Goal: Navigation & Orientation: Find specific page/section

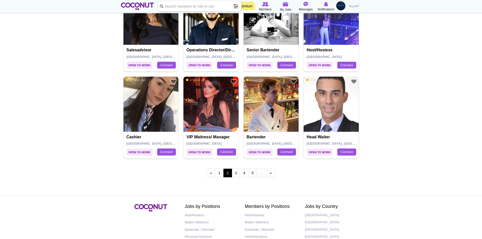
scroll to position [859, 0]
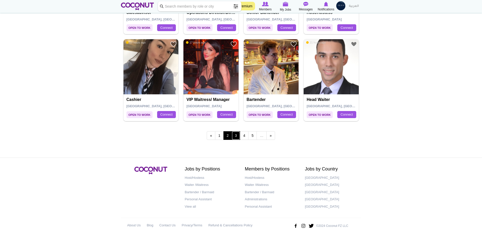
click at [238, 138] on link "3" at bounding box center [236, 135] width 9 height 9
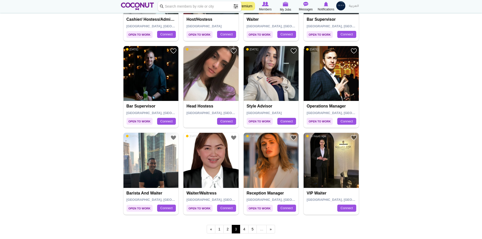
scroll to position [784, 0]
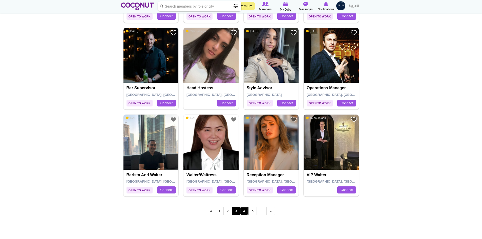
click at [244, 213] on link "4" at bounding box center [244, 211] width 9 height 9
click at [243, 210] on link "4" at bounding box center [244, 211] width 9 height 9
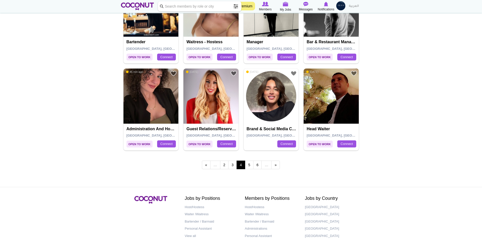
scroll to position [834, 0]
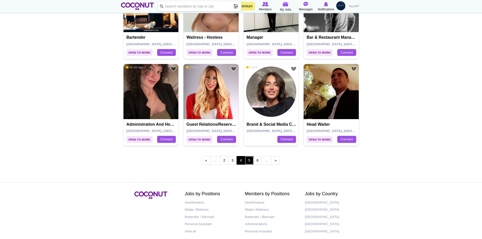
click at [246, 162] on link "5" at bounding box center [249, 160] width 9 height 9
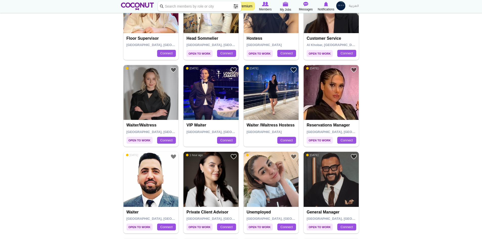
scroll to position [228, 0]
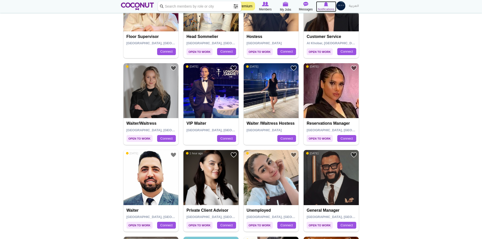
click at [326, 8] on span "Notifications" at bounding box center [325, 9] width 16 height 5
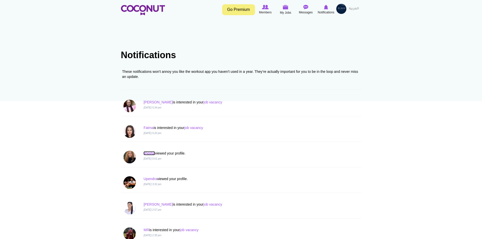
click at [151, 155] on link "sheetal" at bounding box center [148, 153] width 11 height 4
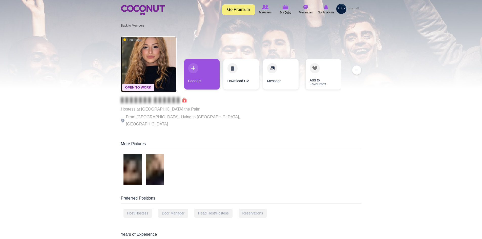
click at [140, 56] on img at bounding box center [149, 64] width 56 height 56
click at [142, 69] on img at bounding box center [149, 64] width 56 height 56
click at [140, 86] on span "Open To Work" at bounding box center [138, 87] width 32 height 7
click at [139, 54] on img at bounding box center [149, 64] width 56 height 56
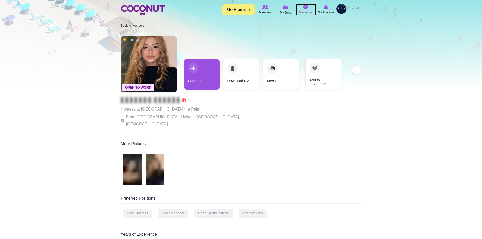
click at [304, 8] on img at bounding box center [305, 7] width 5 height 5
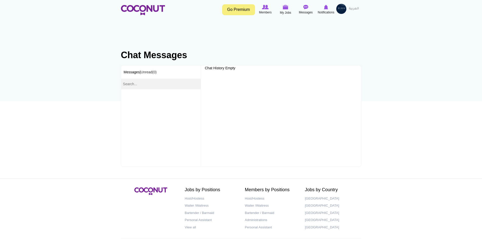
click at [190, 83] on input "text" at bounding box center [161, 84] width 80 height 11
click at [153, 67] on h3 "Messages | Unread(0)" at bounding box center [161, 71] width 80 height 13
click at [147, 74] on link "Unread(0)" at bounding box center [149, 72] width 16 height 4
click at [287, 2] on div "Toggle navigation Go Premium Members My Jobs Post a Job Messages Notifications" at bounding box center [241, 9] width 482 height 19
click at [286, 11] on span "My Jobs" at bounding box center [285, 12] width 11 height 5
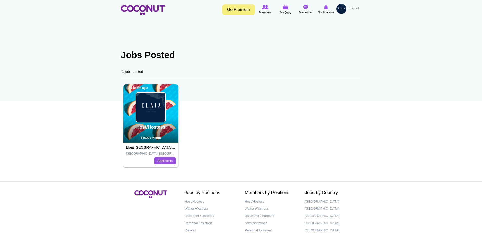
click at [140, 149] on link "Elaia [GEOGRAPHIC_DATA],Pier 7, 4th floor" at bounding box center [161, 147] width 71 height 4
click at [139, 149] on link "Elaia [GEOGRAPHIC_DATA],Pier 7, 4th floor" at bounding box center [161, 147] width 71 height 4
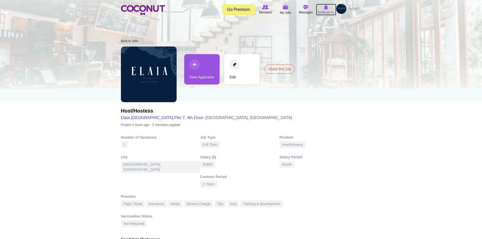
click at [319, 7] on icon at bounding box center [325, 7] width 19 height 6
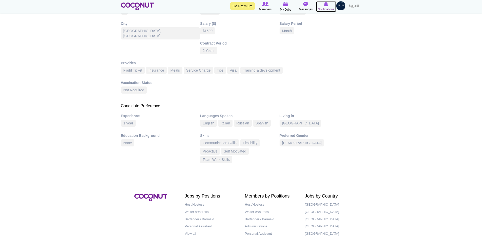
scroll to position [161, 0]
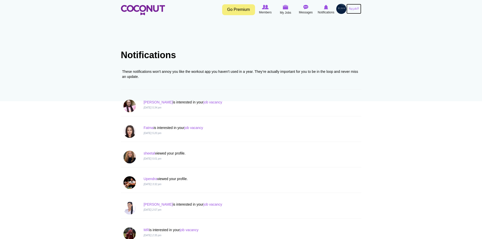
click at [352, 9] on link "العربية" at bounding box center [353, 9] width 15 height 10
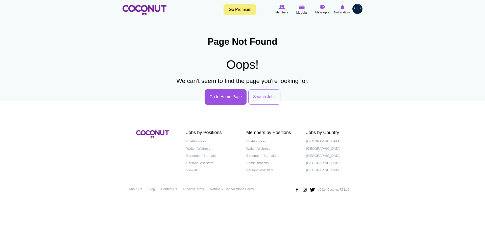
click at [240, 5] on link "Go Premium" at bounding box center [240, 9] width 33 height 11
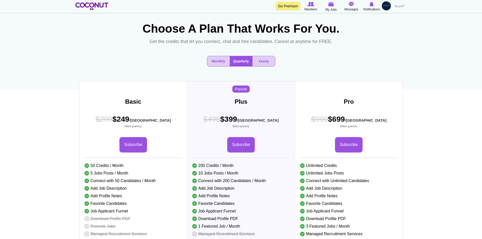
scroll to position [12, 0]
click at [258, 66] on button "Yearly" at bounding box center [263, 61] width 22 height 10
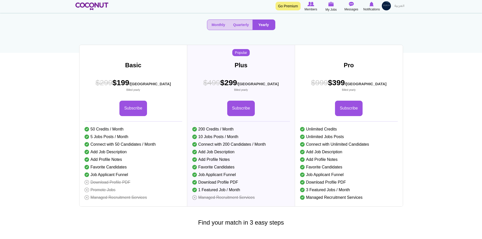
scroll to position [49, 0]
click at [213, 30] on button "Monthly" at bounding box center [218, 24] width 22 height 10
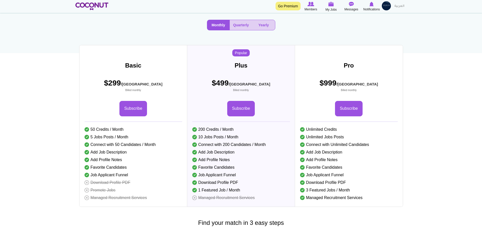
scroll to position [48, 0]
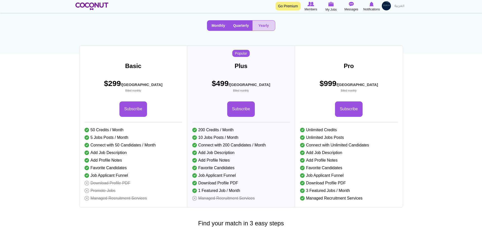
click at [238, 31] on button "Quarterly" at bounding box center [241, 25] width 23 height 10
click at [220, 31] on button "Monthly" at bounding box center [218, 25] width 22 height 10
